Goal: Transaction & Acquisition: Purchase product/service

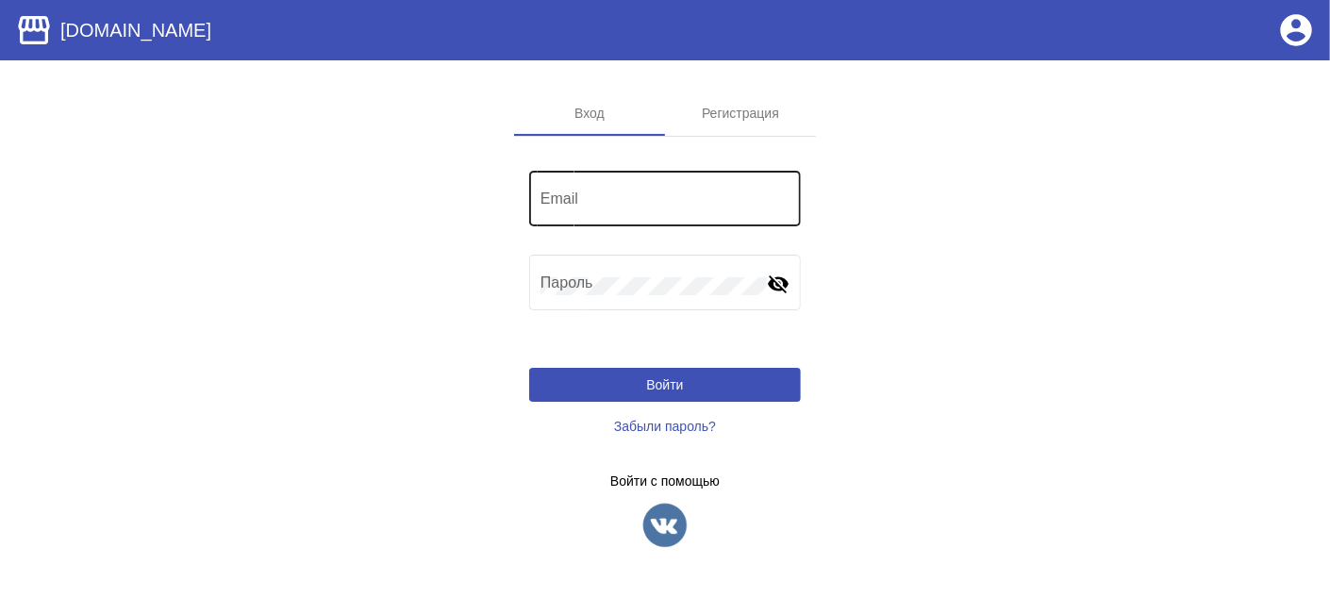
click at [551, 187] on div "Email" at bounding box center [665, 196] width 249 height 59
click at [551, 200] on input "Email" at bounding box center [665, 202] width 249 height 17
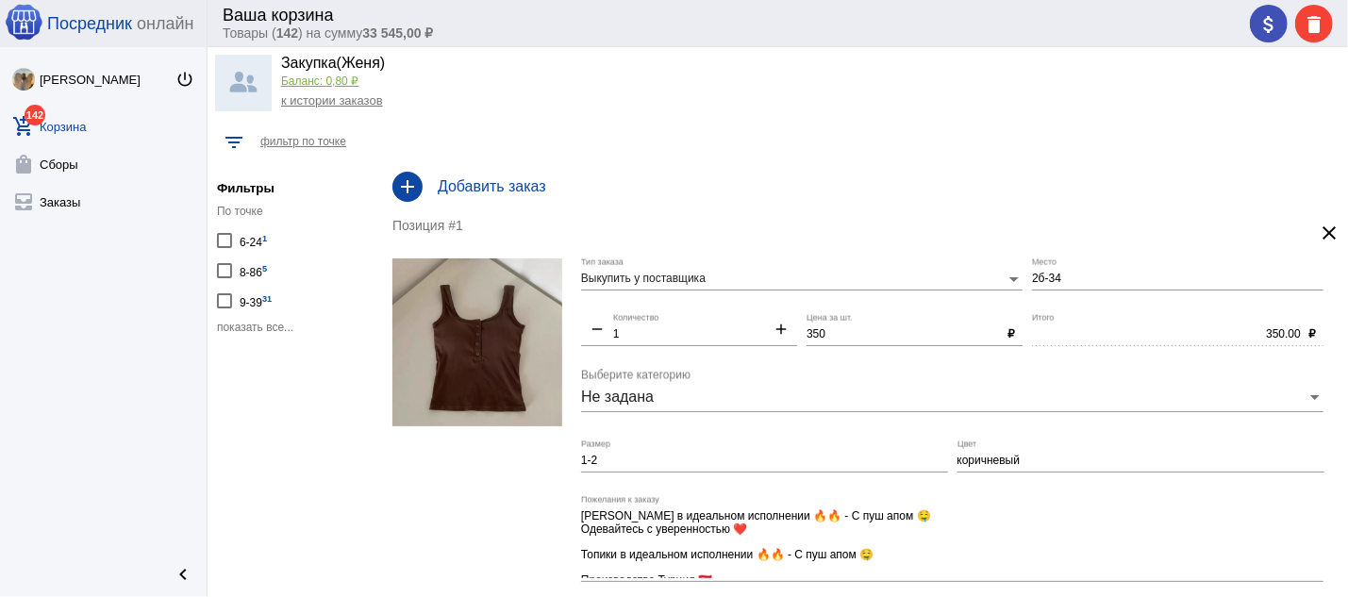
click at [244, 324] on span "показать все..." at bounding box center [255, 327] width 76 height 13
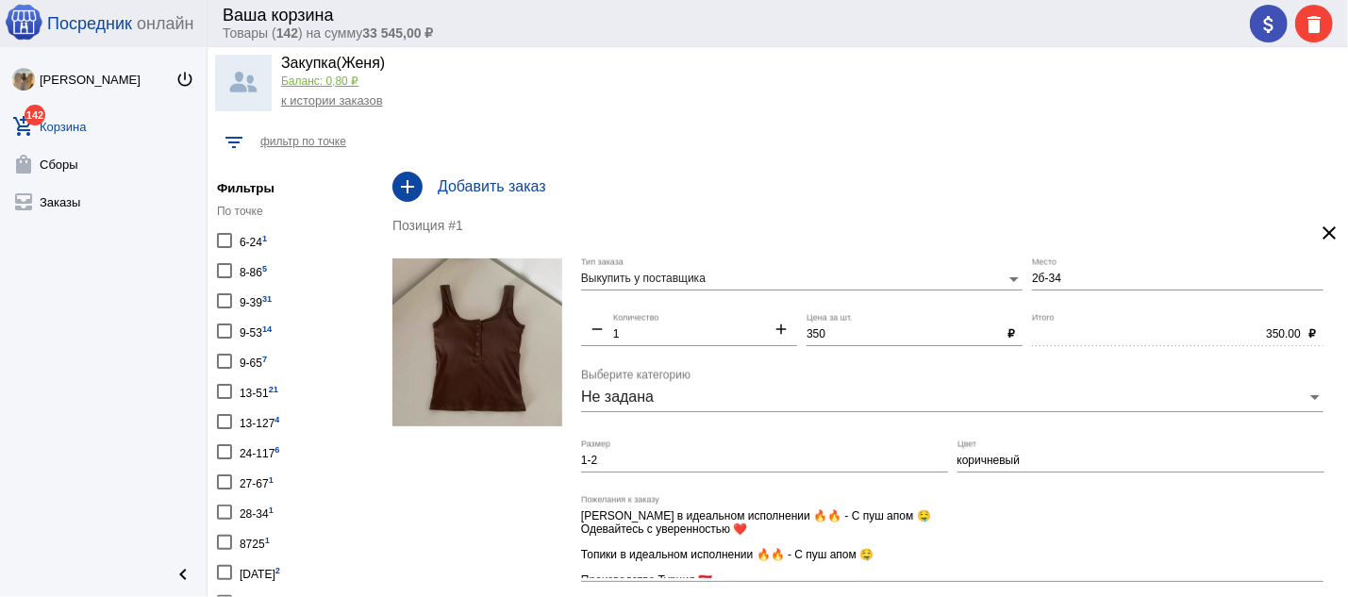
click at [256, 383] on div "13-51 21" at bounding box center [259, 390] width 39 height 25
checkbox input "true"
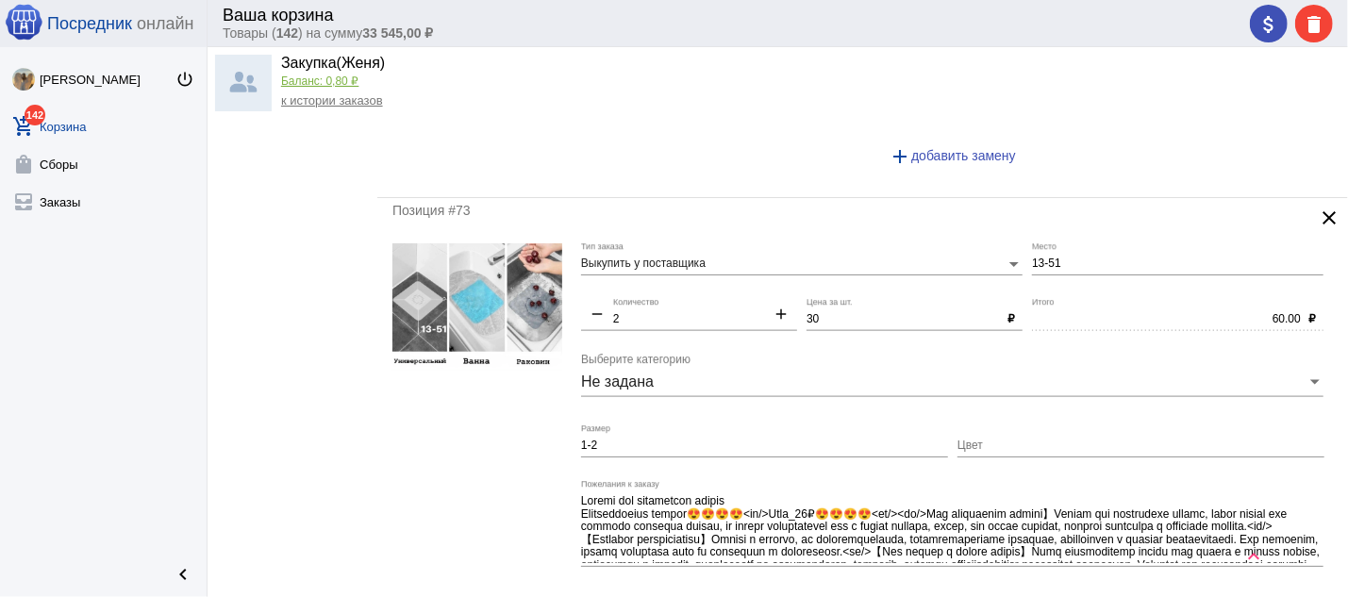
scroll to position [5461, 0]
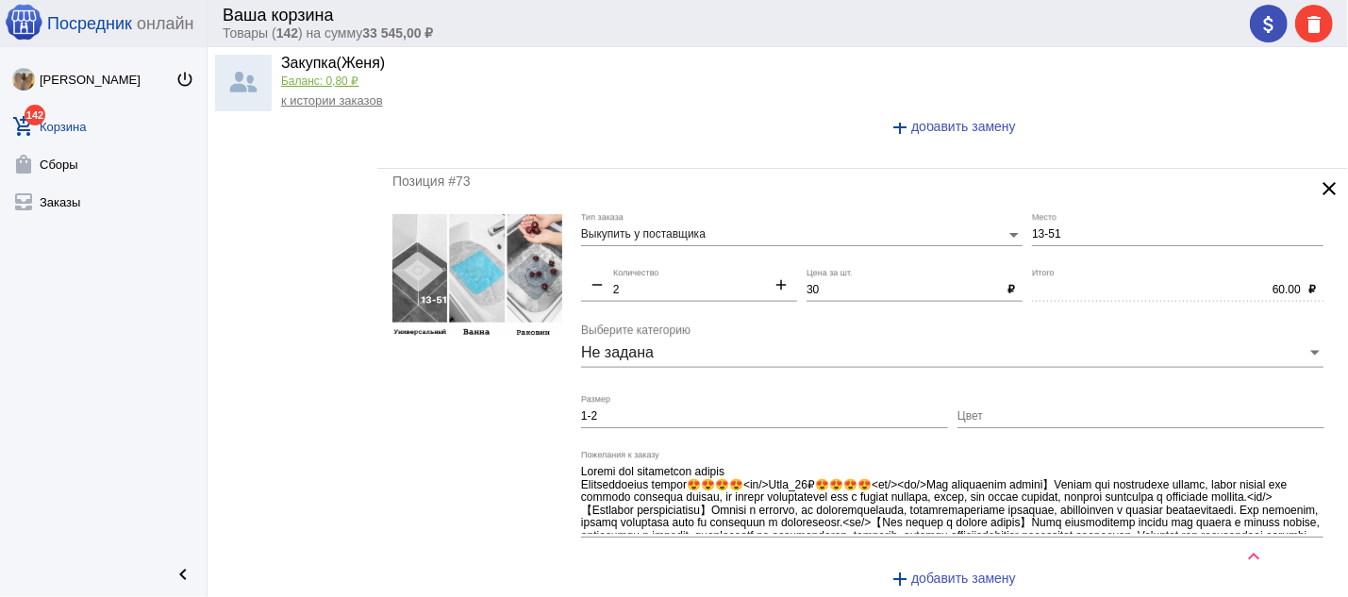
click at [770, 298] on mat-icon "add" at bounding box center [781, 286] width 32 height 23
type input "3"
type input "90.00"
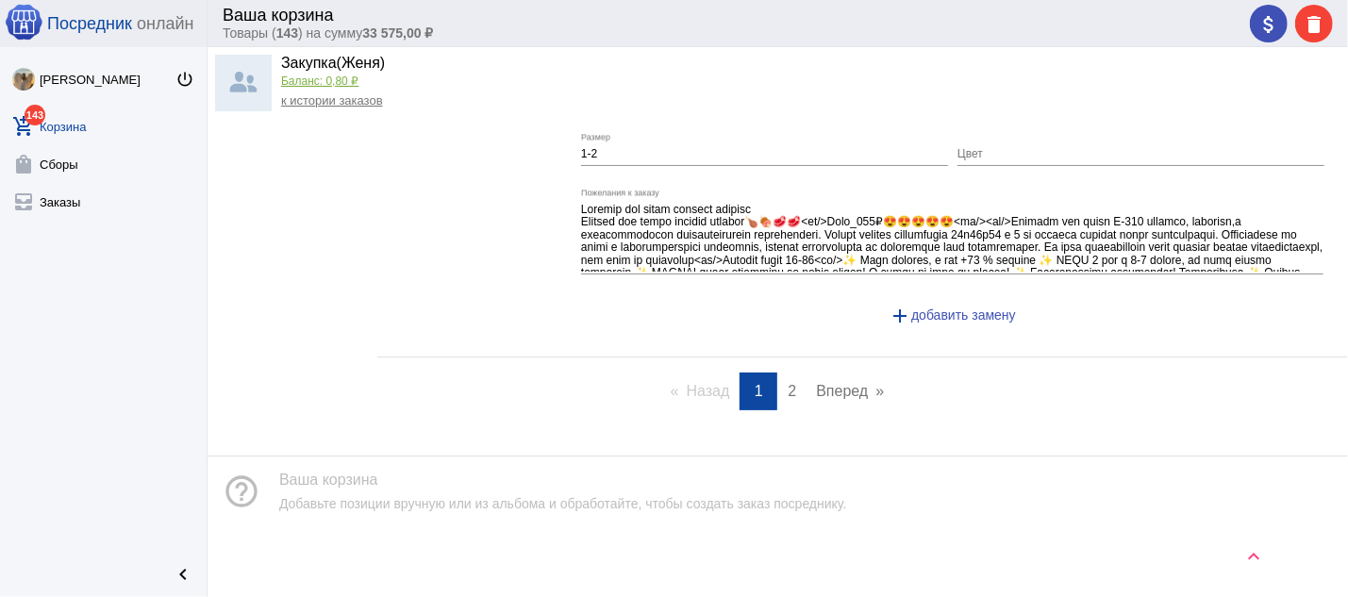
scroll to position [8914, 0]
click at [788, 389] on span "2" at bounding box center [792, 391] width 8 height 16
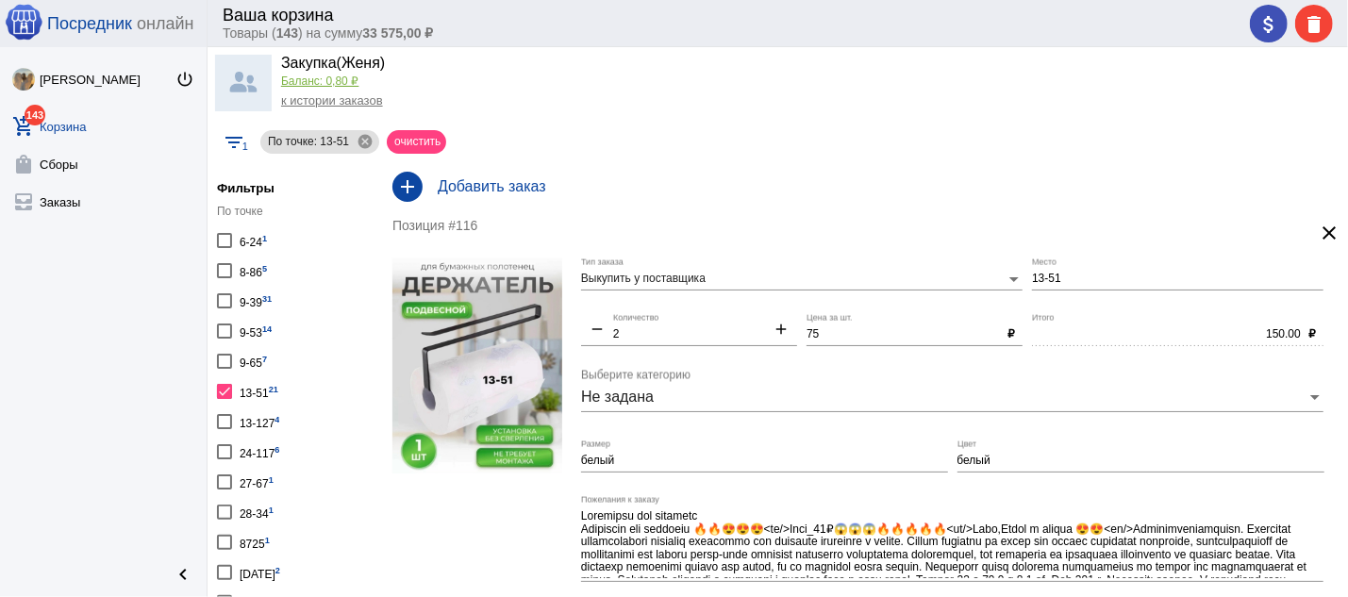
click at [222, 389] on div at bounding box center [224, 391] width 15 height 15
checkbox input "false"
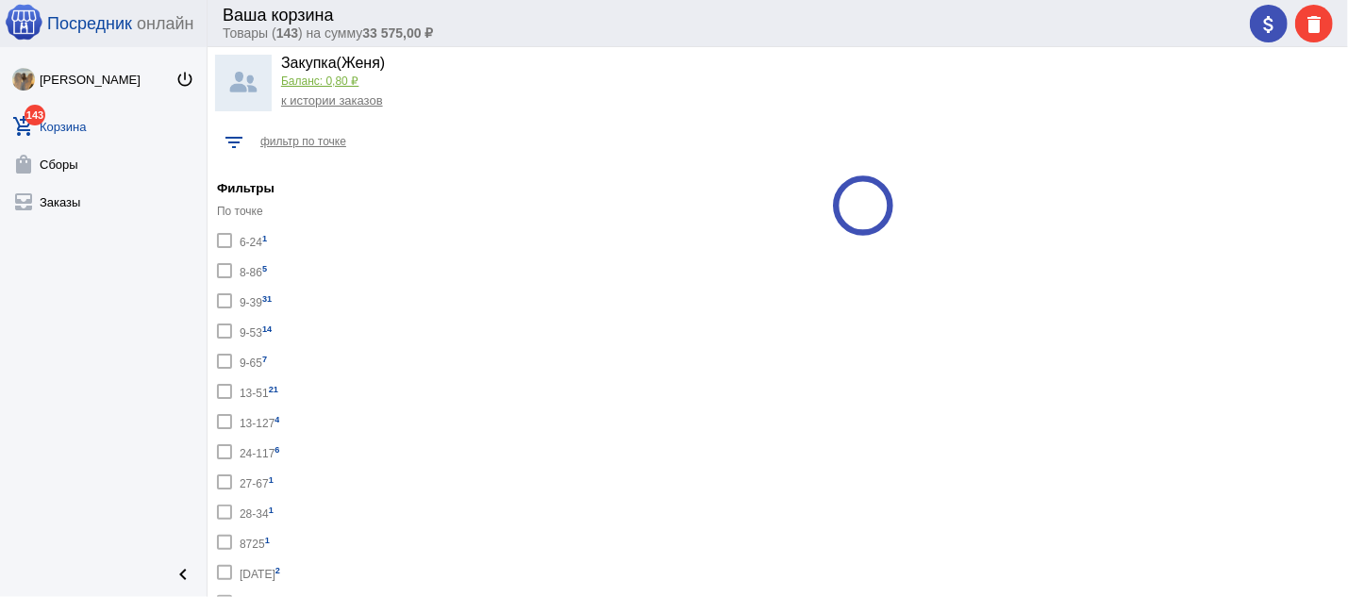
click at [225, 242] on div at bounding box center [224, 240] width 15 height 15
click at [224, 242] on div at bounding box center [224, 240] width 15 height 15
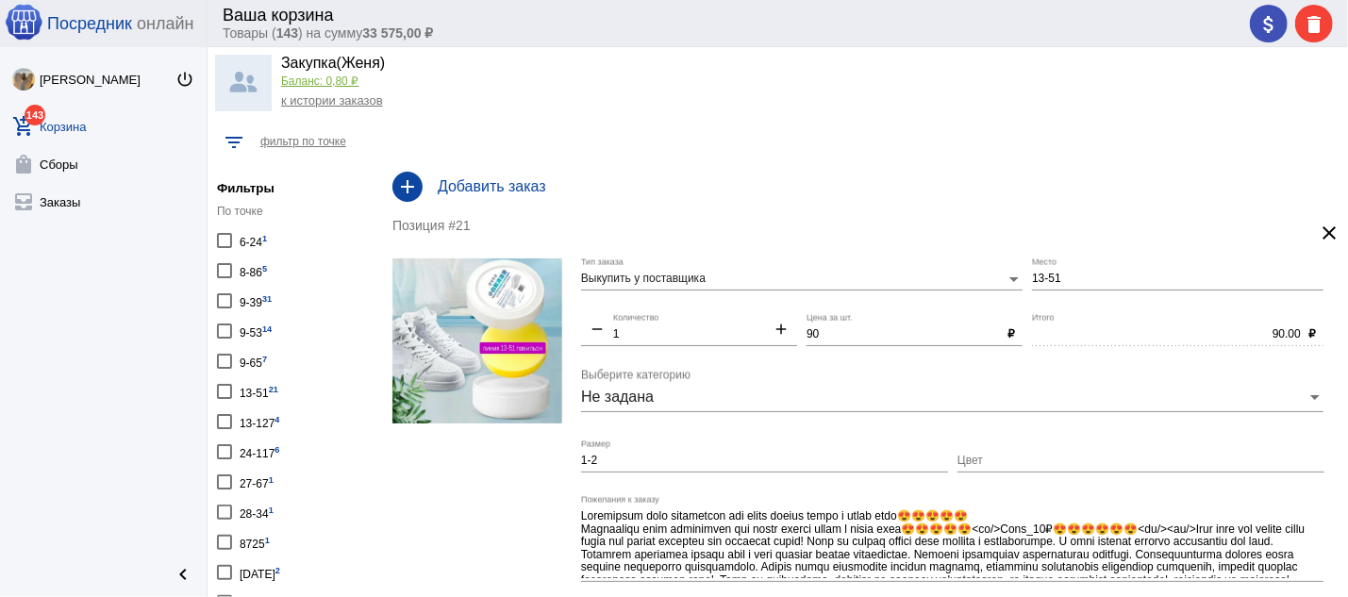
click at [225, 243] on div at bounding box center [224, 240] width 15 height 15
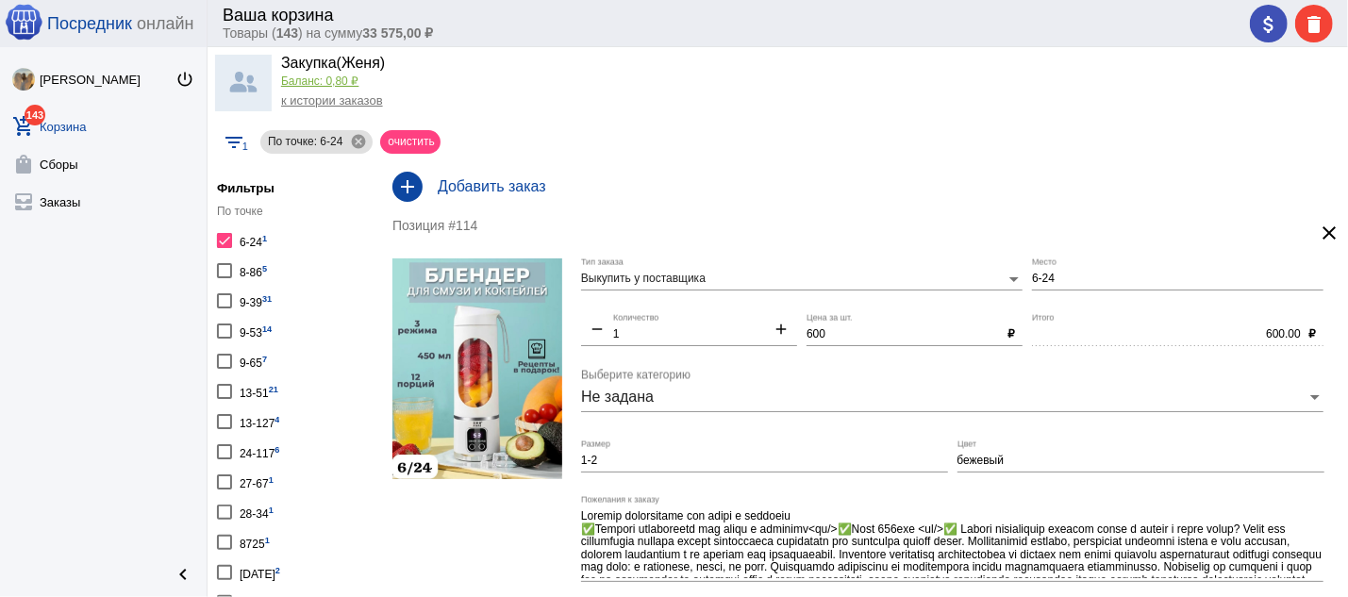
click at [226, 236] on div at bounding box center [224, 240] width 15 height 15
checkbox input "false"
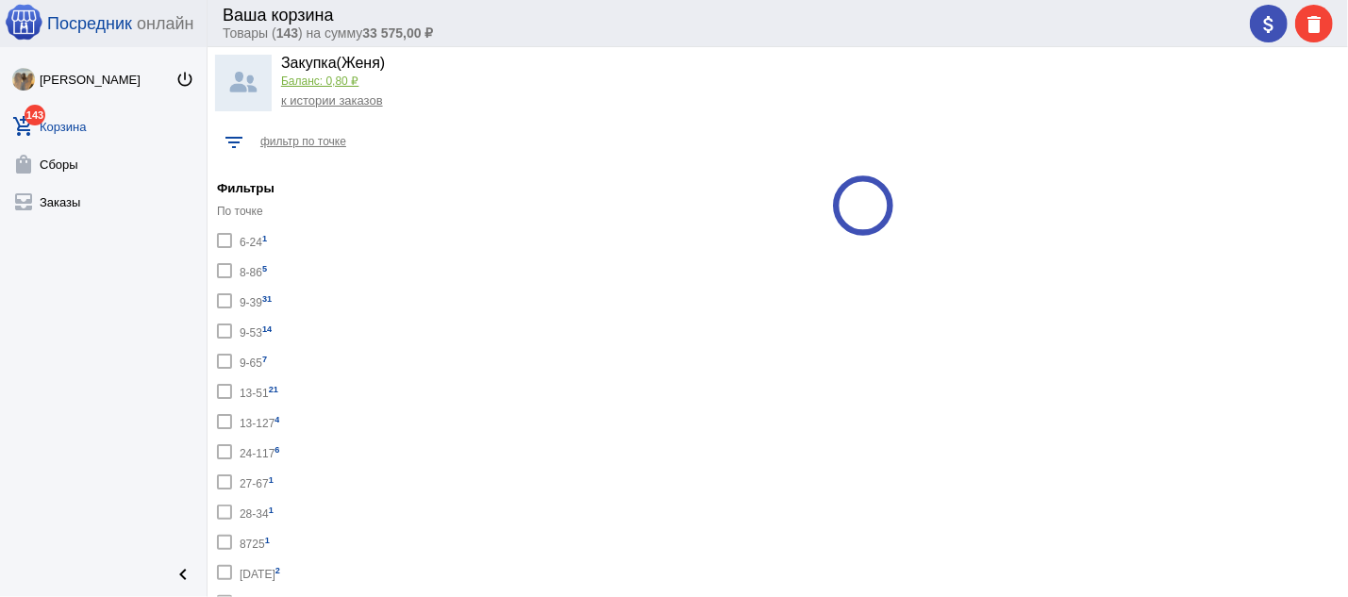
click at [225, 328] on div at bounding box center [224, 331] width 15 height 15
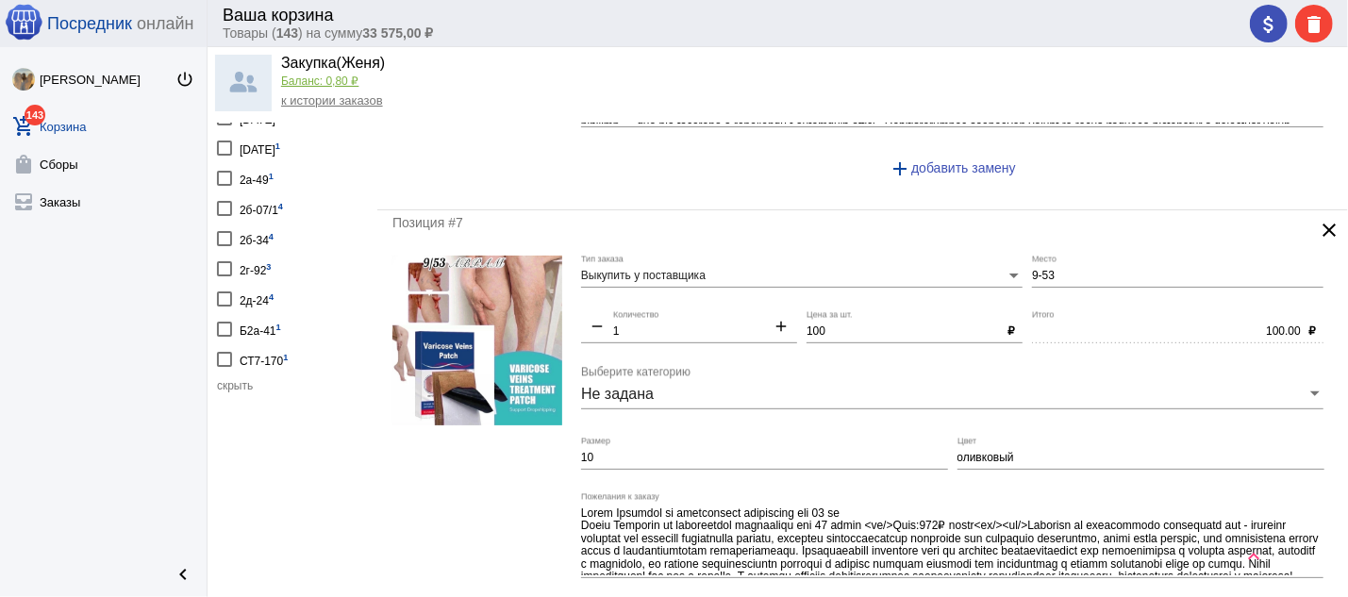
scroll to position [152, 0]
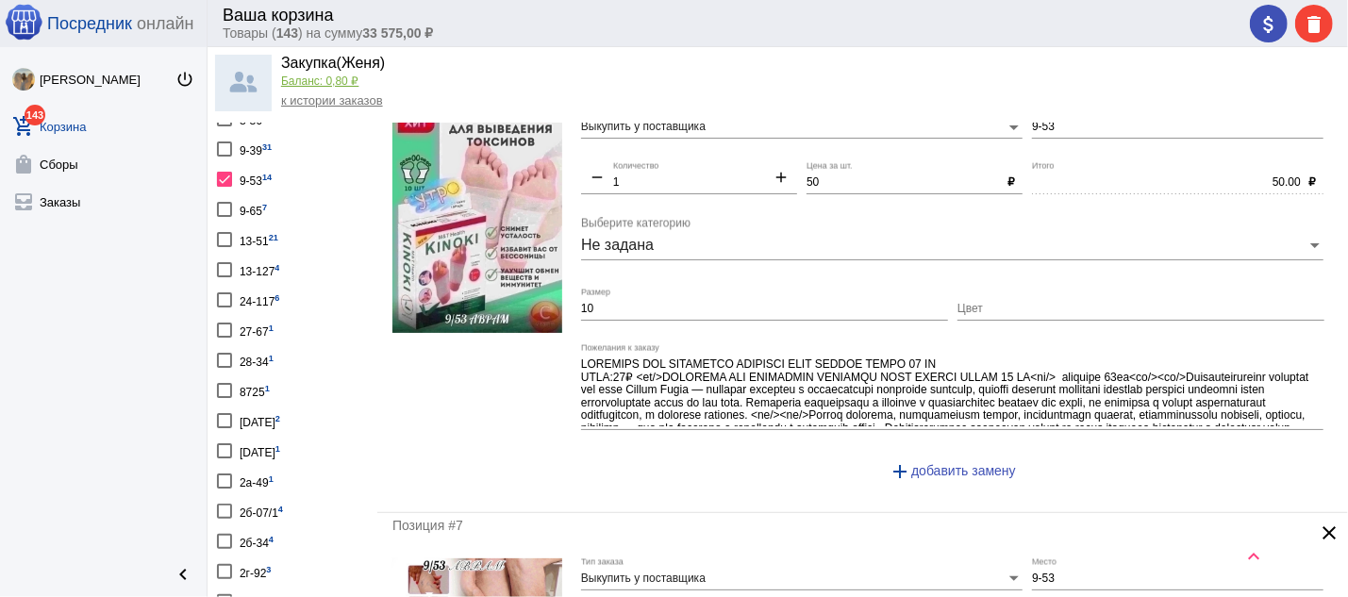
click at [776, 182] on mat-icon "add" at bounding box center [781, 179] width 32 height 23
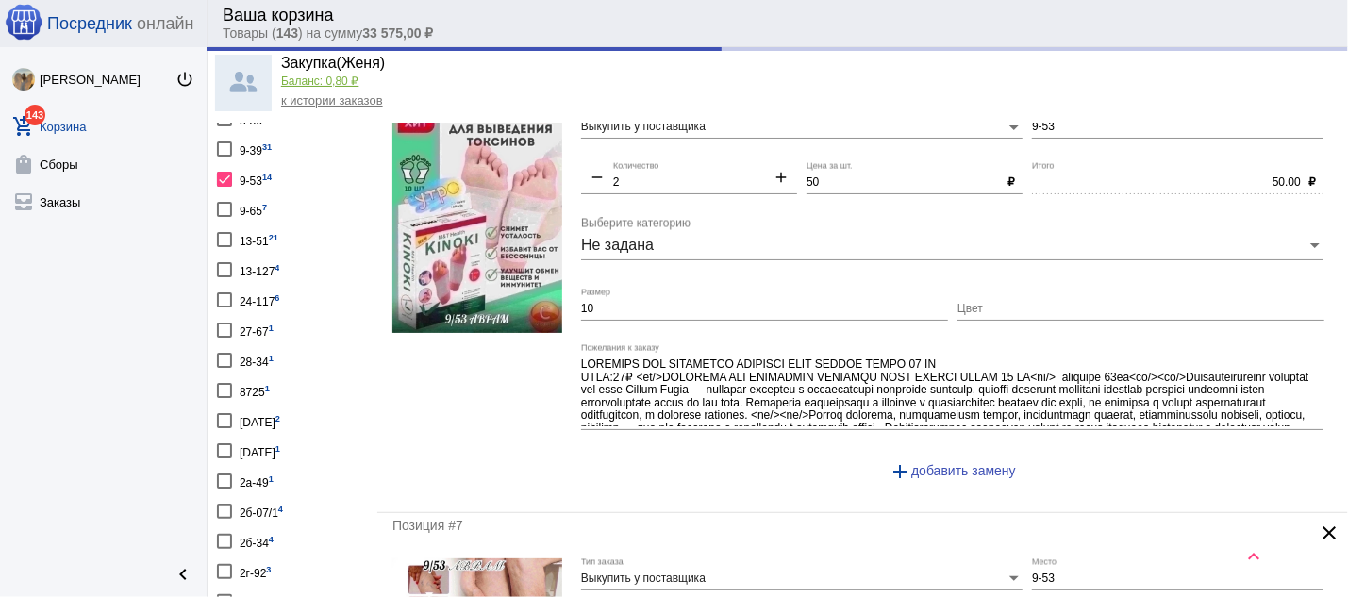
click at [776, 182] on mat-icon "add" at bounding box center [781, 179] width 32 height 23
type input "3"
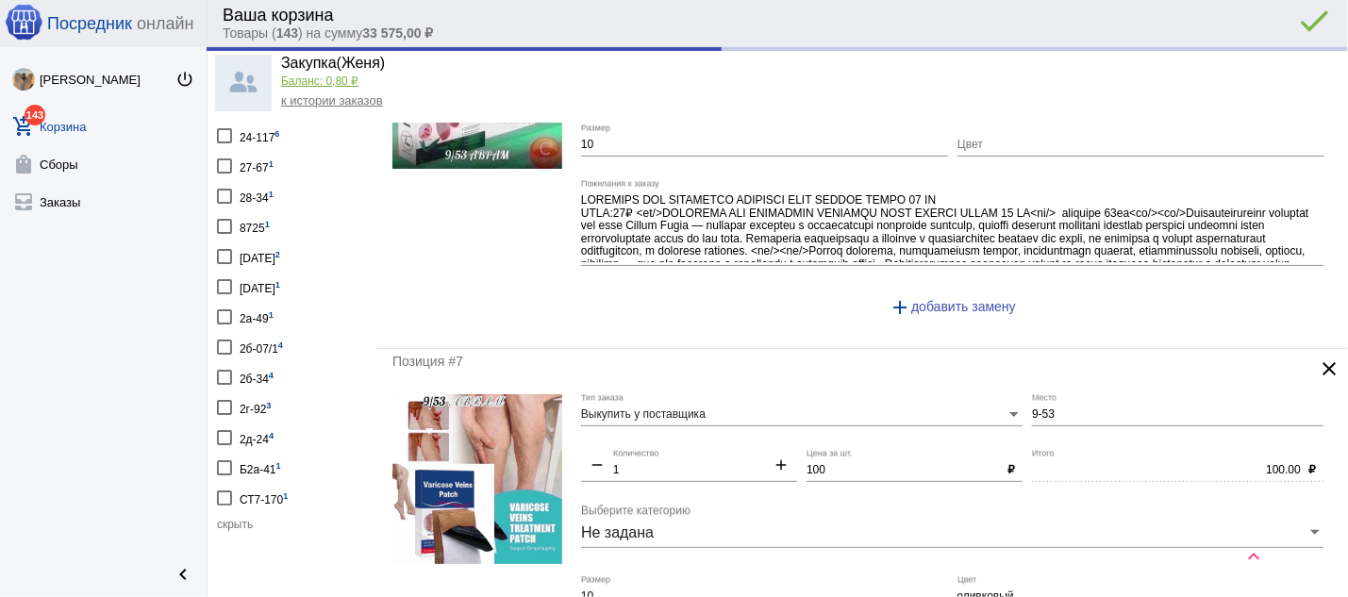
type input "150.00"
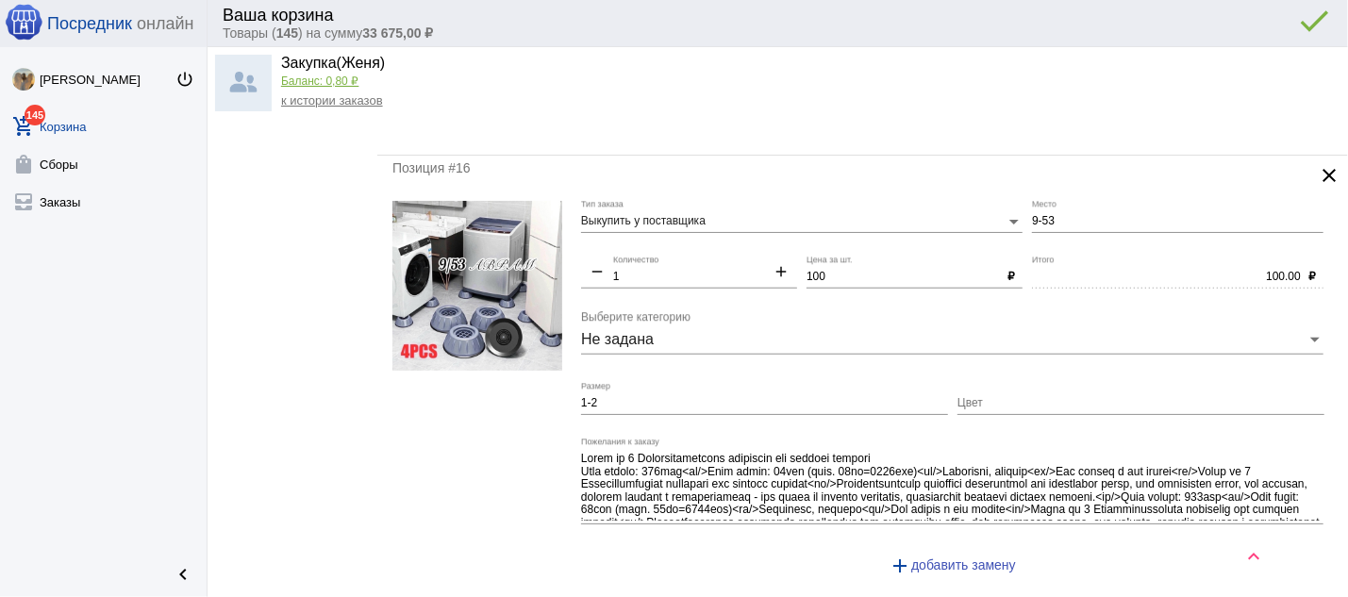
scroll to position [1264, 0]
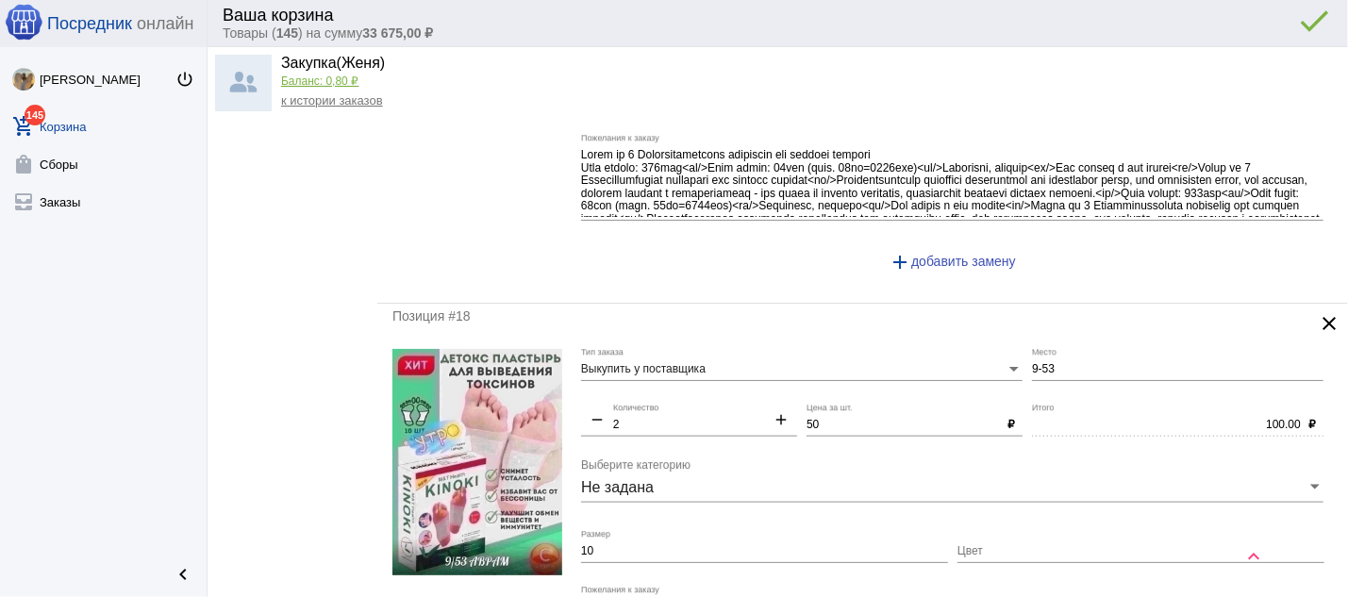
click at [1318, 326] on mat-icon "clear" at bounding box center [1329, 323] width 23 height 23
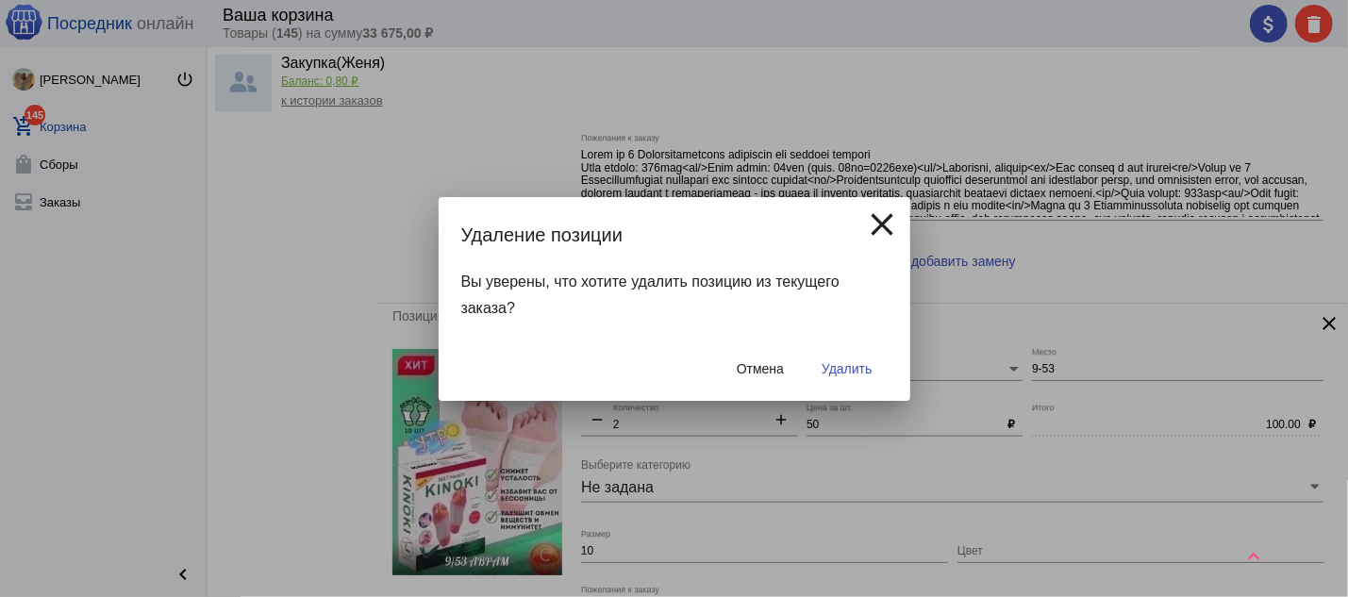
click at [861, 363] on span "Удалить" at bounding box center [847, 368] width 50 height 15
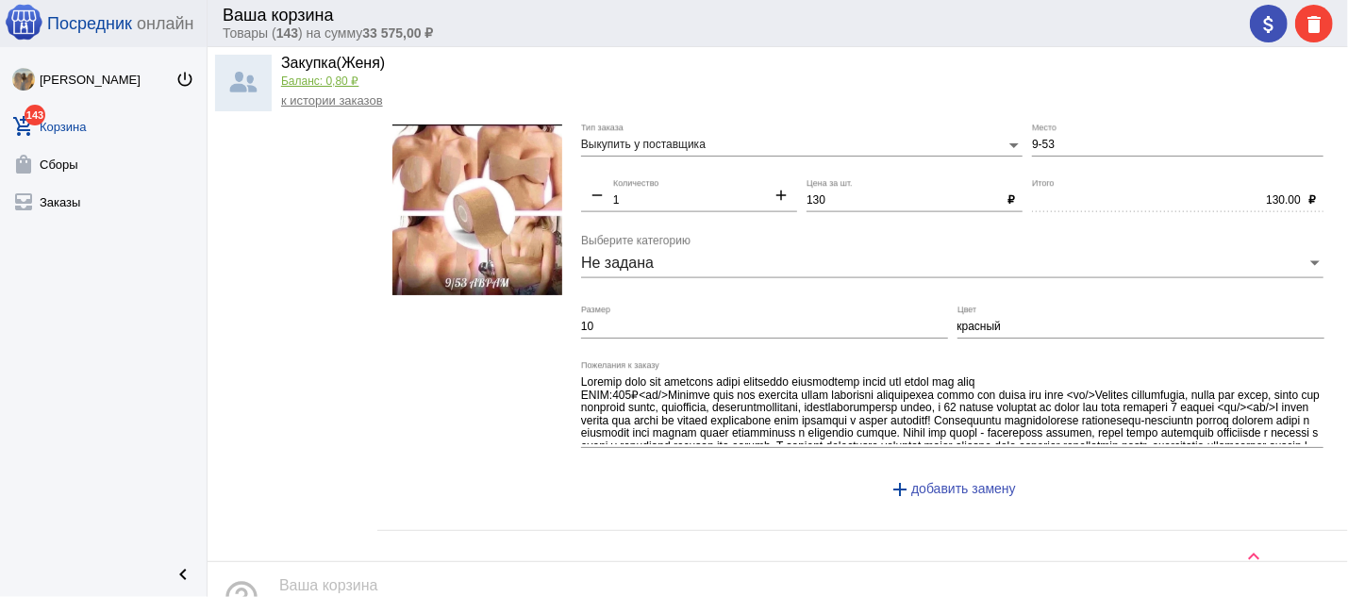
scroll to position [5677, 0]
